Goal: Task Accomplishment & Management: Complete application form

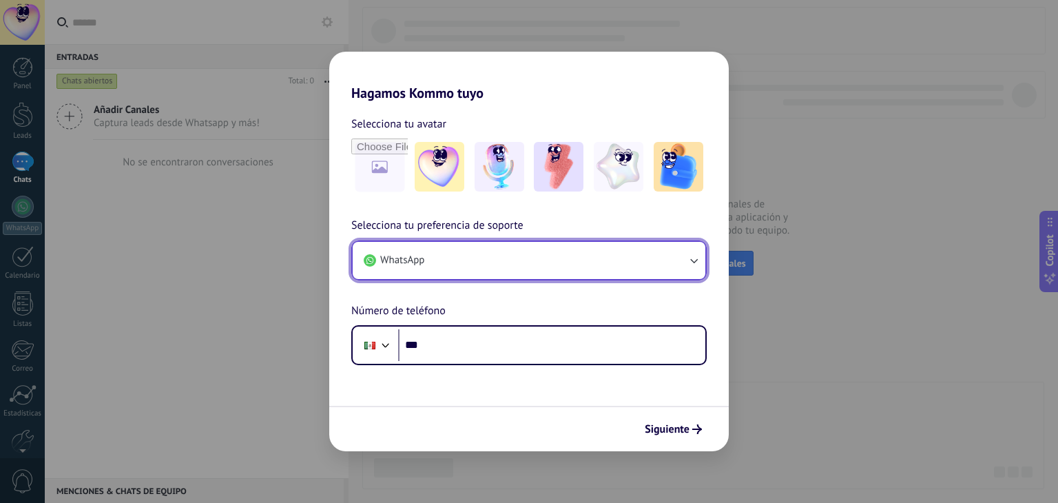
click at [469, 263] on button "WhatsApp" at bounding box center [529, 260] width 353 height 37
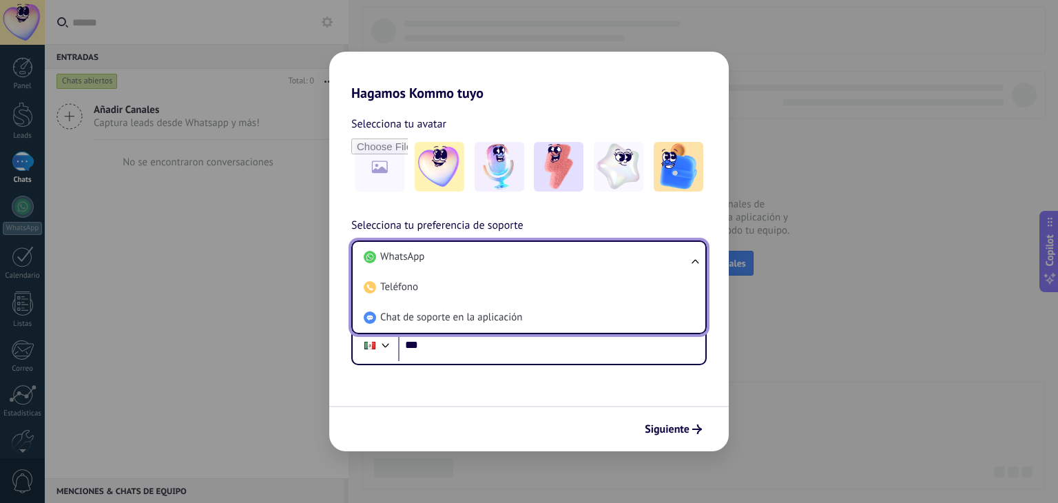
click at [452, 215] on div "Selecciona tu avatar Selecciona tu preferencia de soporte WhatsApp WhatsApp Tel…" at bounding box center [528, 233] width 399 height 264
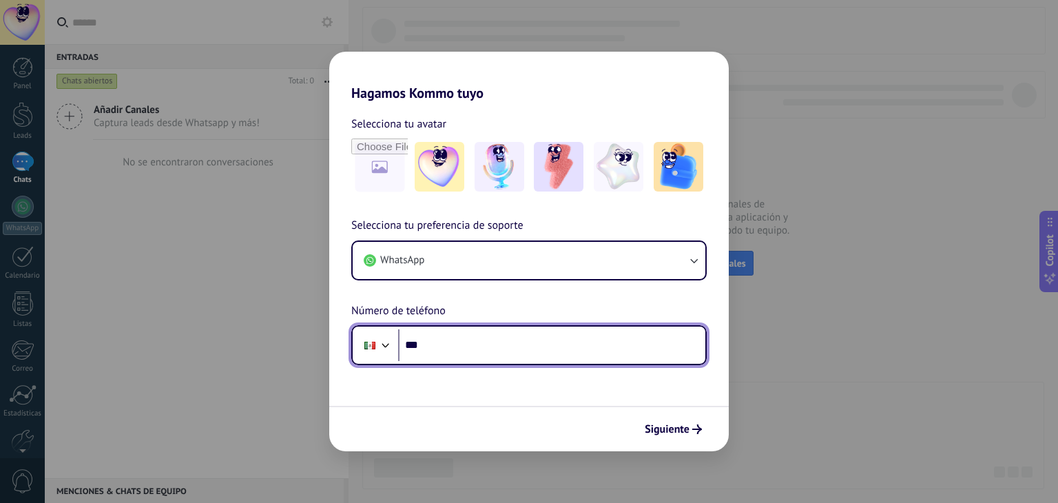
click at [556, 346] on input "***" at bounding box center [551, 345] width 307 height 32
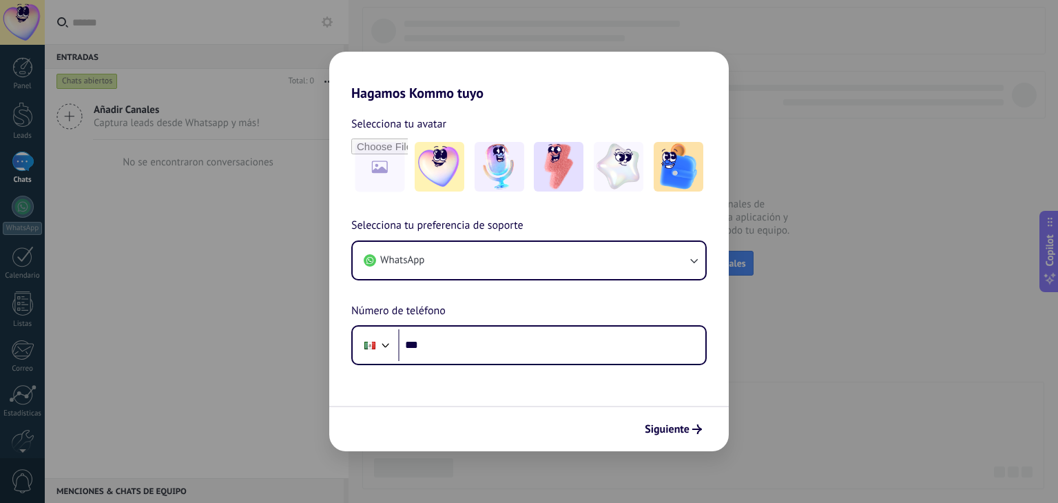
click at [795, 101] on div "Hagamos Kommo tuyo Selecciona tu avatar Selecciona tu preferencia de soporte Wh…" at bounding box center [529, 251] width 1058 height 503
drag, startPoint x: 650, startPoint y: 441, endPoint x: 660, endPoint y: 432, distance: 13.7
click at [660, 432] on div "Siguiente" at bounding box center [528, 428] width 399 height 45
click at [660, 432] on span "Siguiente" at bounding box center [667, 429] width 45 height 10
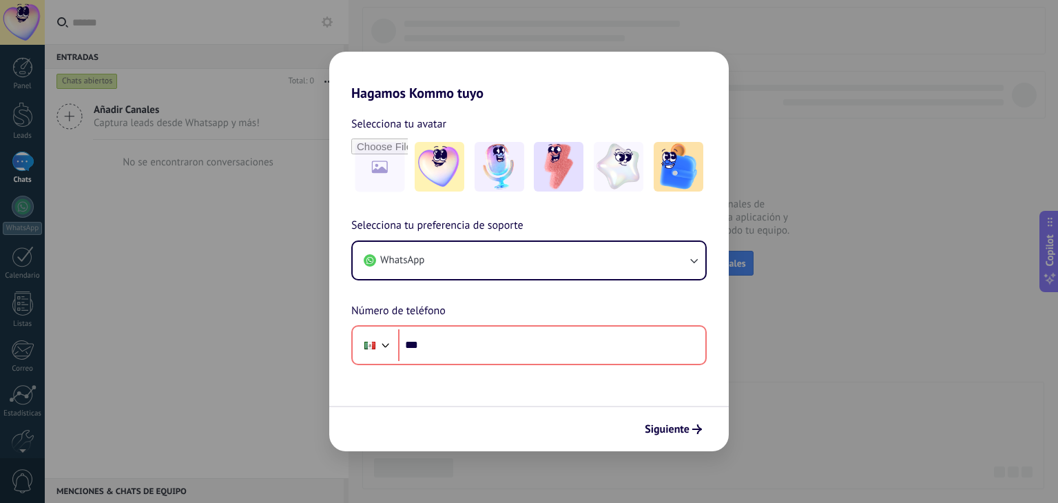
click at [713, 29] on div "Hagamos Kommo tuyo Selecciona tu avatar Selecciona tu preferencia de soporte Wh…" at bounding box center [529, 251] width 1058 height 503
drag, startPoint x: 425, startPoint y: 97, endPoint x: 545, endPoint y: 103, distance: 120.0
click at [545, 103] on div "Hagamos Kommo tuyo Selecciona tu avatar Selecciona tu preferencia de soporte Wh…" at bounding box center [528, 251] width 399 height 399
drag, startPoint x: 545, startPoint y: 103, endPoint x: 380, endPoint y: 174, distance: 179.2
click at [380, 174] on div "Selecciona tu avatar Selecciona tu preferencia de soporte WhatsApp Número de te…" at bounding box center [528, 233] width 399 height 264
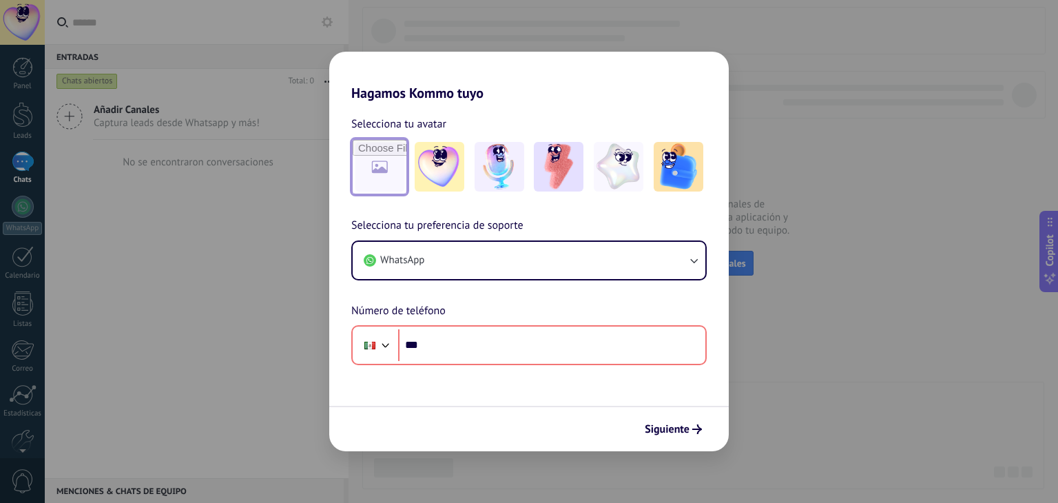
click at [380, 174] on input "file" at bounding box center [380, 167] width 54 height 54
click at [574, 182] on img at bounding box center [559, 167] width 50 height 50
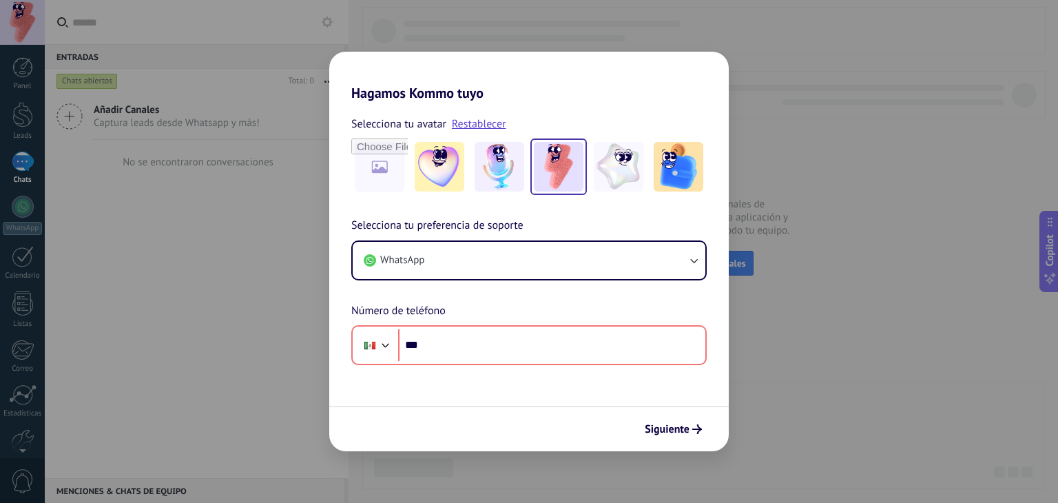
click at [560, 86] on h2 "Hagamos Kommo tuyo" at bounding box center [528, 77] width 399 height 50
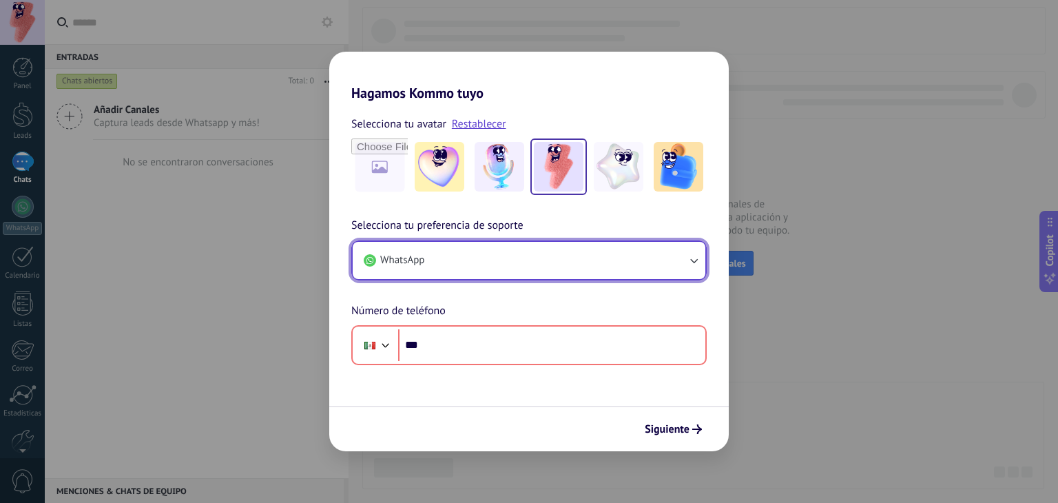
click at [505, 244] on button "WhatsApp" at bounding box center [529, 260] width 353 height 37
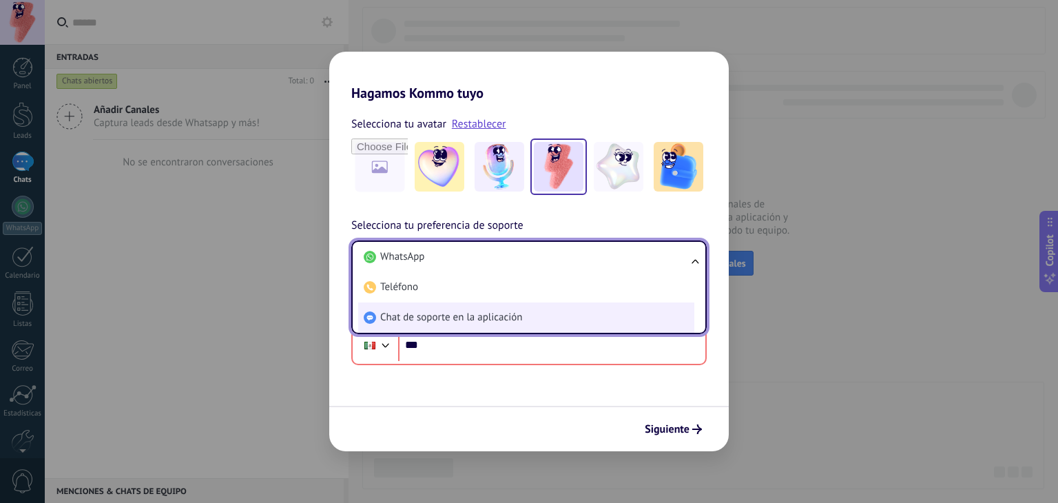
click at [503, 317] on span "Chat de soporte en la aplicación" at bounding box center [451, 318] width 142 height 14
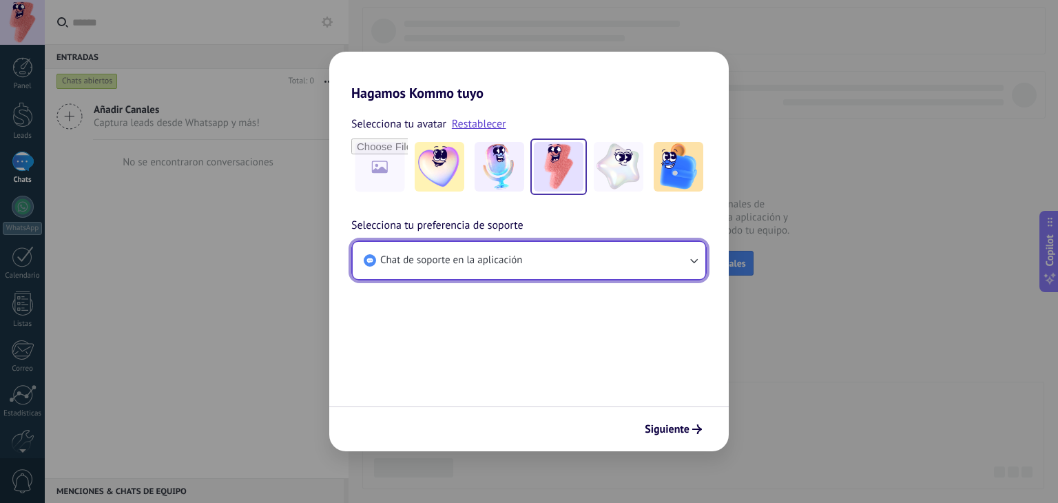
click at [490, 269] on button "Chat de soporte en la aplicación" at bounding box center [529, 260] width 353 height 37
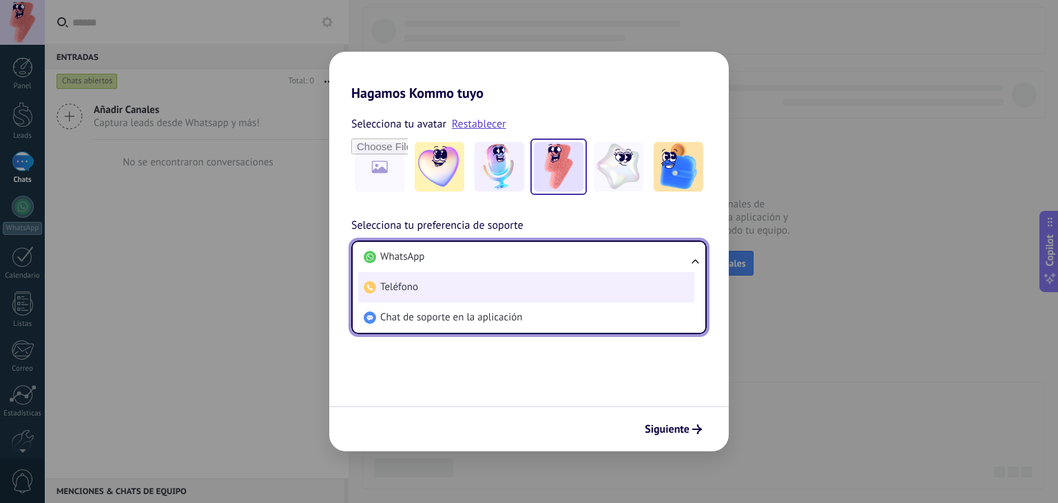
click at [449, 286] on li "Teléfono" at bounding box center [526, 287] width 336 height 30
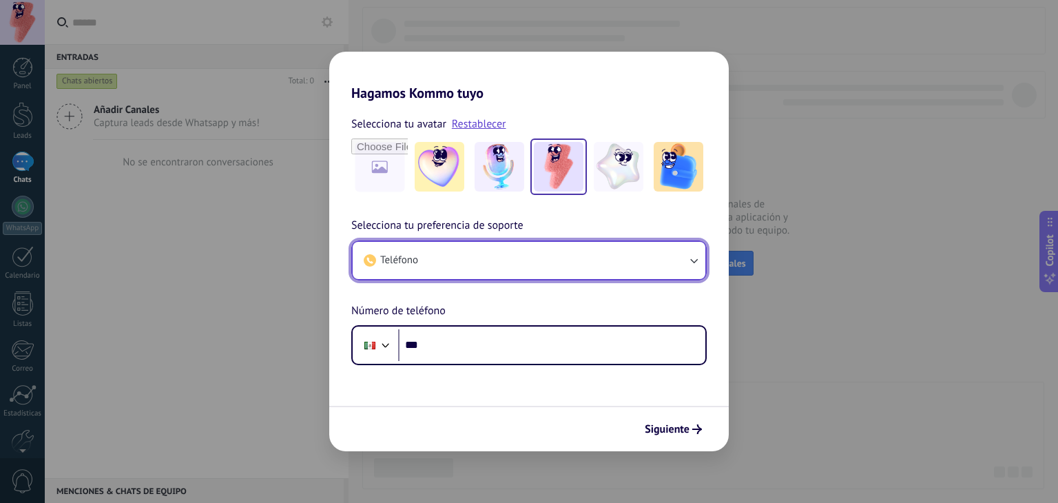
click at [460, 260] on button "Teléfono" at bounding box center [529, 260] width 353 height 37
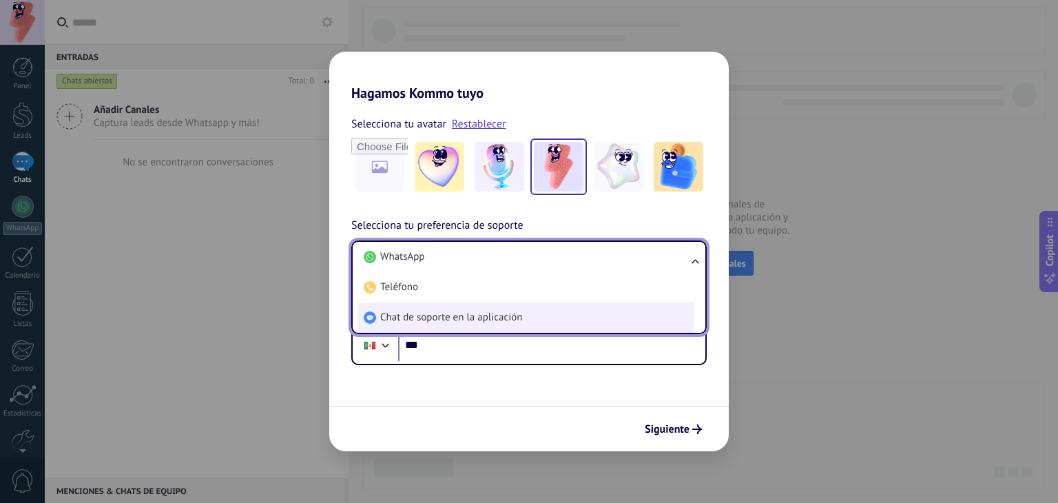
click at [448, 311] on span "Chat de soporte en la aplicación" at bounding box center [451, 318] width 142 height 14
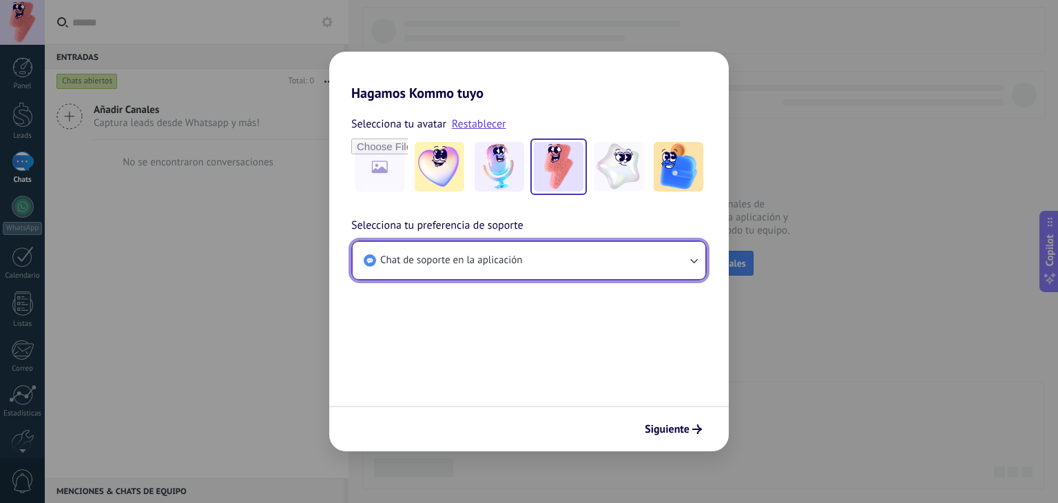
click at [466, 260] on span "Chat de soporte en la aplicación" at bounding box center [451, 260] width 142 height 14
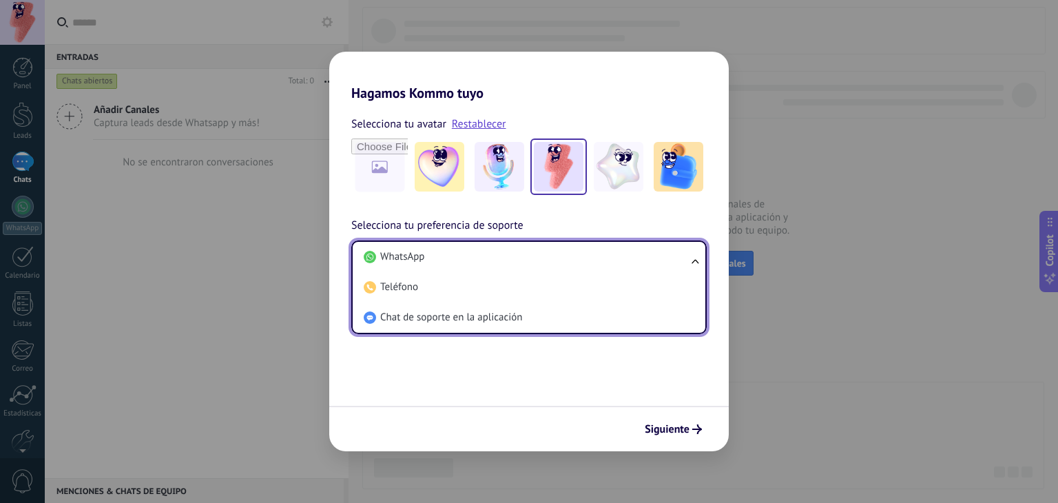
click at [524, 94] on h2 "Hagamos Kommo tuyo" at bounding box center [528, 77] width 399 height 50
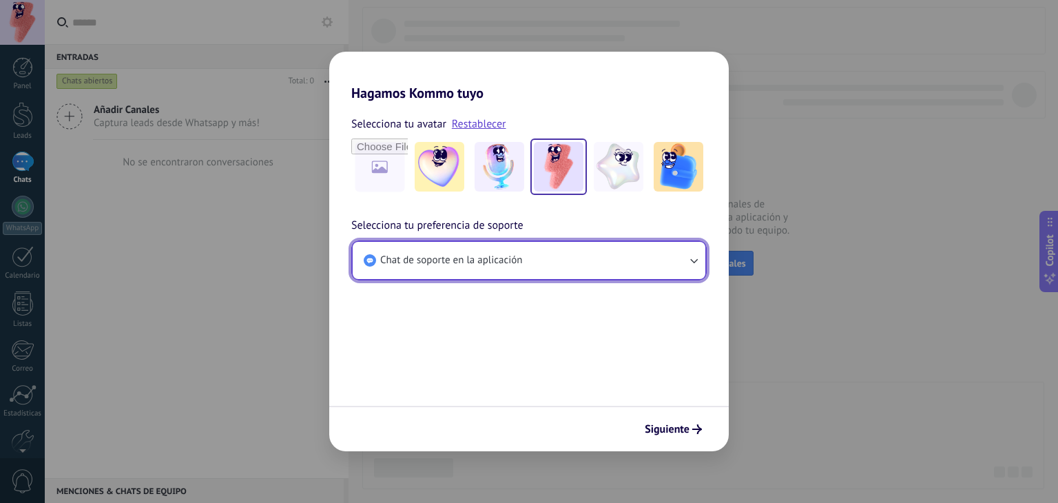
click at [439, 261] on span "Chat de soporte en la aplicación" at bounding box center [451, 260] width 142 height 14
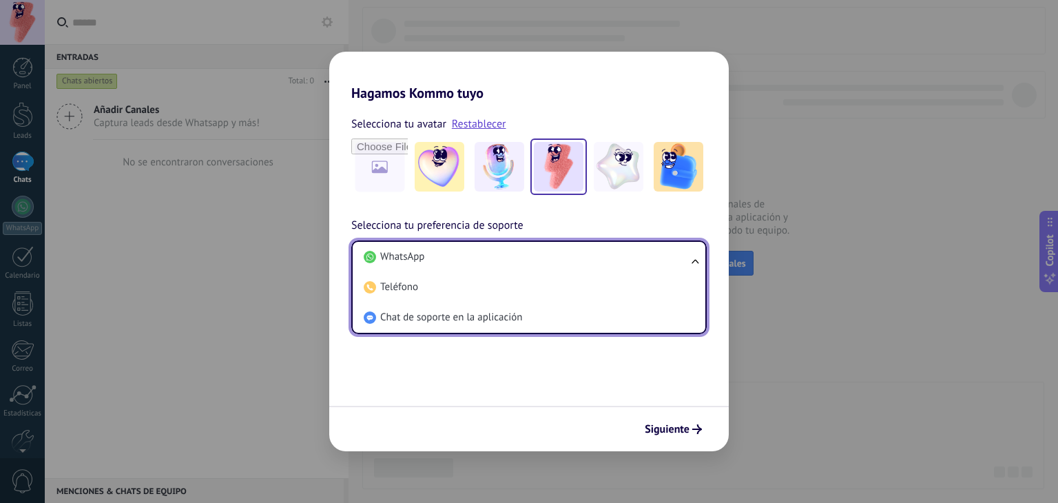
click at [439, 261] on li "WhatsApp" at bounding box center [526, 257] width 336 height 30
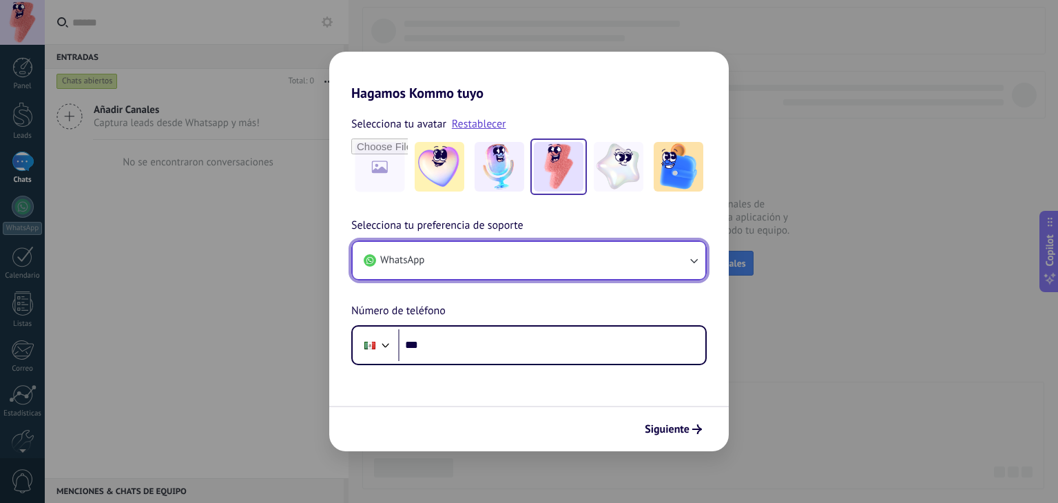
click at [471, 270] on button "WhatsApp" at bounding box center [529, 260] width 353 height 37
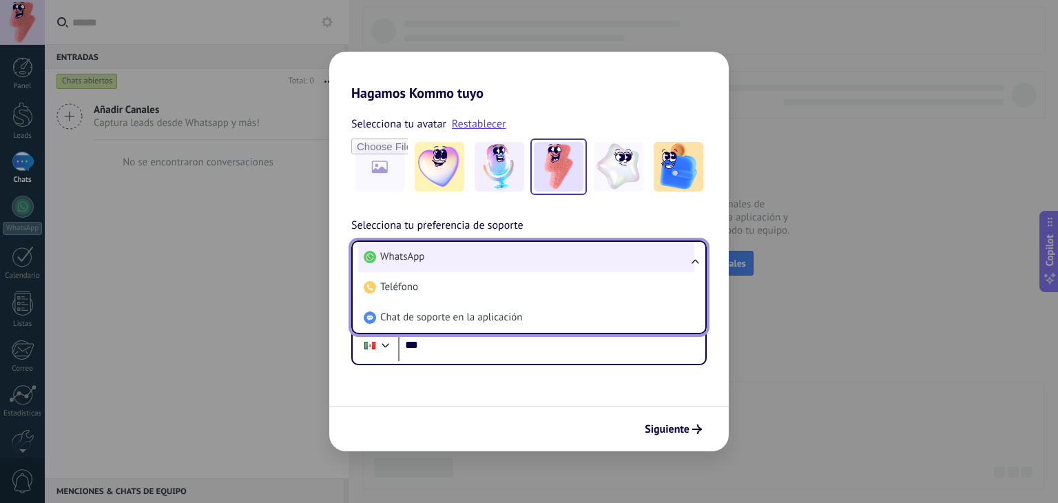
click at [472, 254] on li "WhatsApp" at bounding box center [526, 257] width 336 height 30
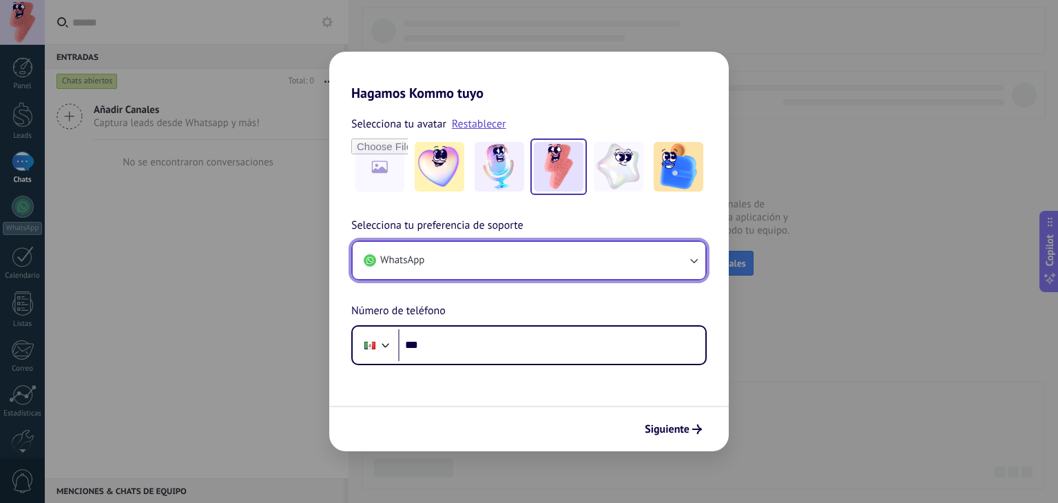
click at [472, 254] on button "WhatsApp" at bounding box center [529, 260] width 353 height 37
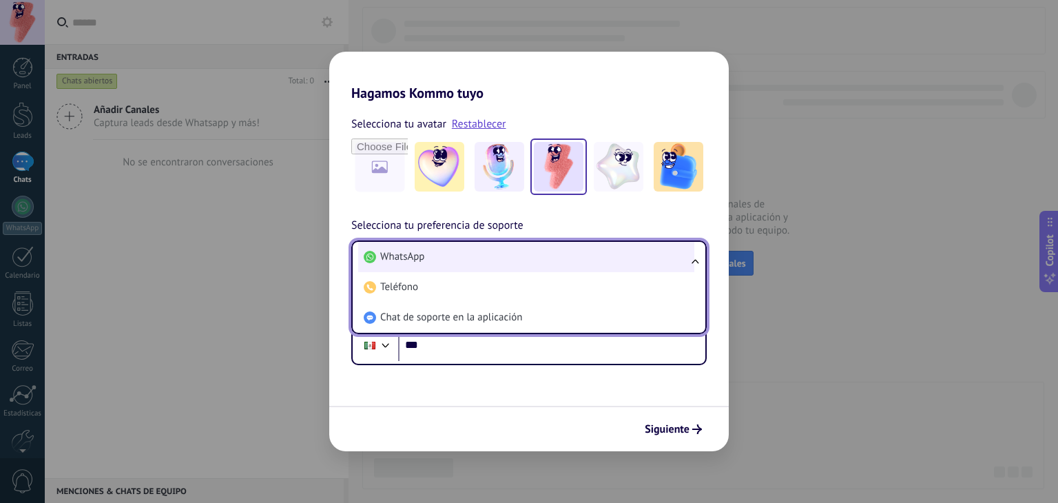
click at [441, 266] on li "WhatsApp" at bounding box center [526, 257] width 336 height 30
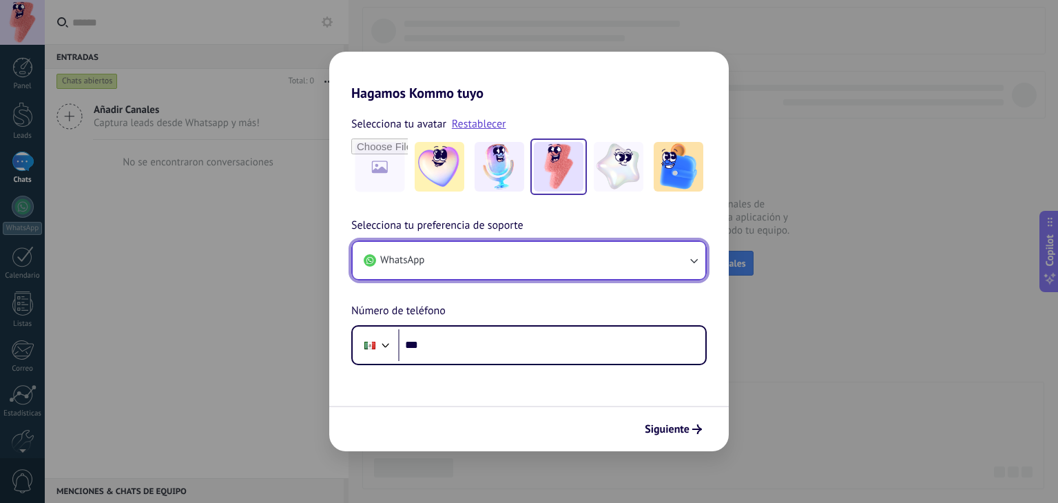
click at [493, 275] on button "WhatsApp" at bounding box center [529, 260] width 353 height 37
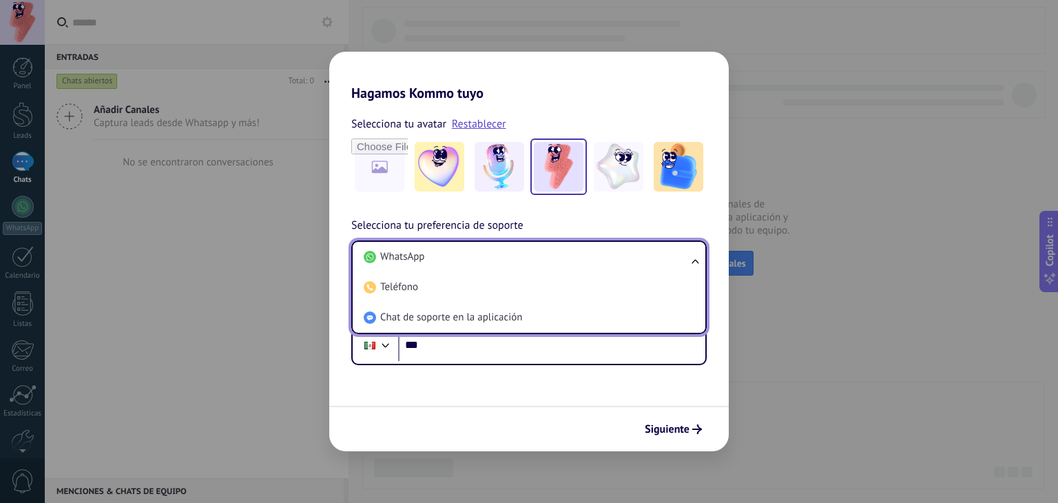
click at [500, 67] on h2 "Hagamos Kommo tuyo" at bounding box center [528, 77] width 399 height 50
